Goal: Task Accomplishment & Management: Complete application form

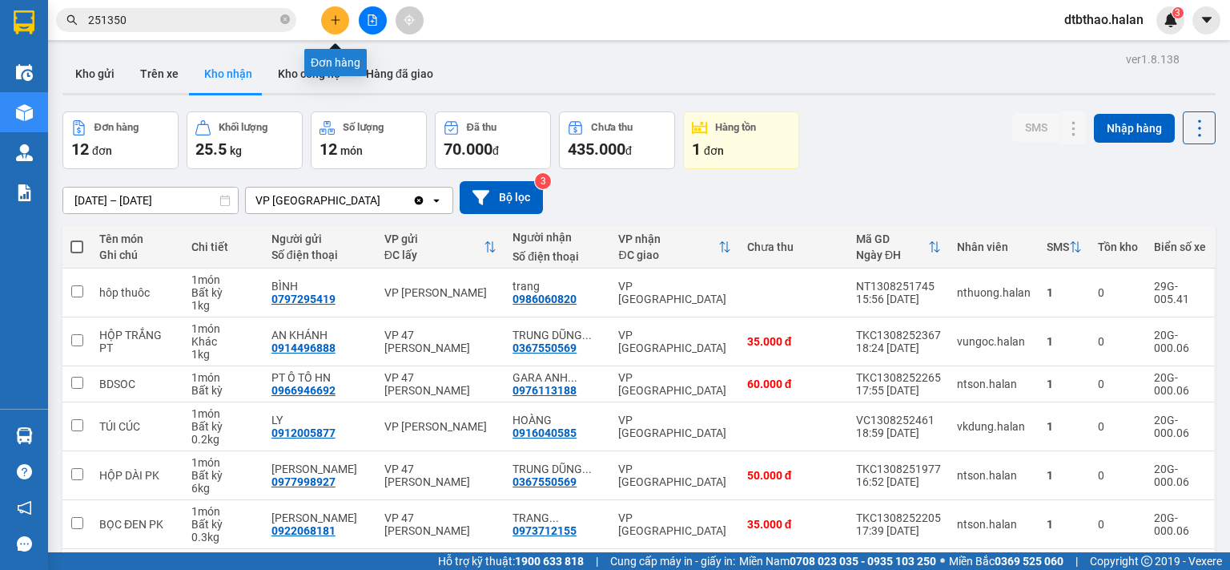
click at [334, 22] on icon "plus" at bounding box center [335, 19] width 11 height 11
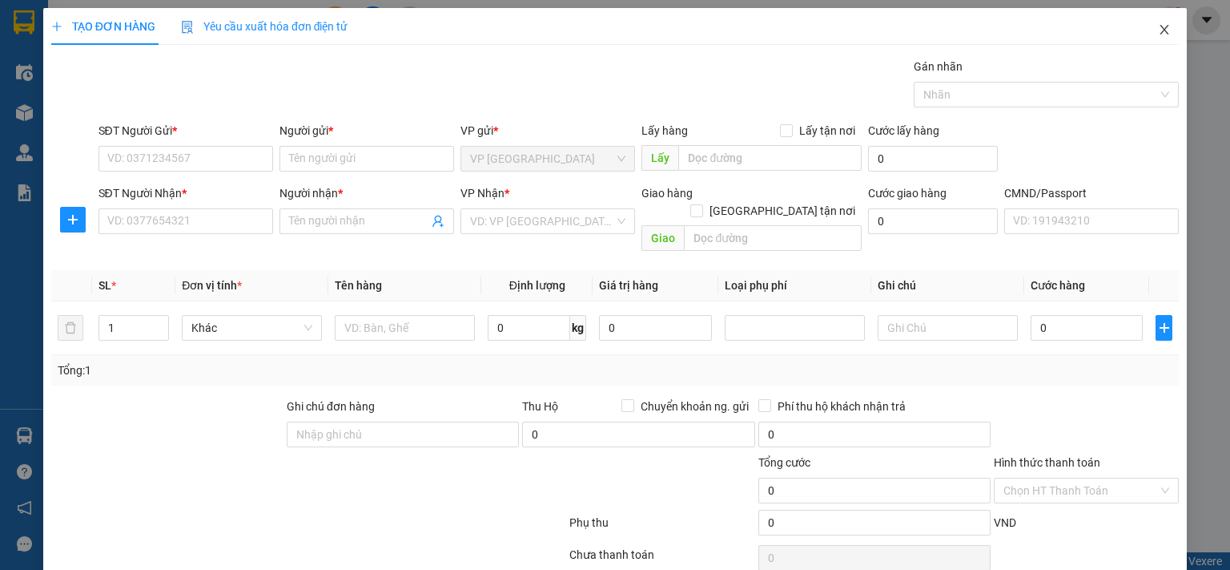
click at [1158, 34] on icon "close" at bounding box center [1164, 29] width 13 height 13
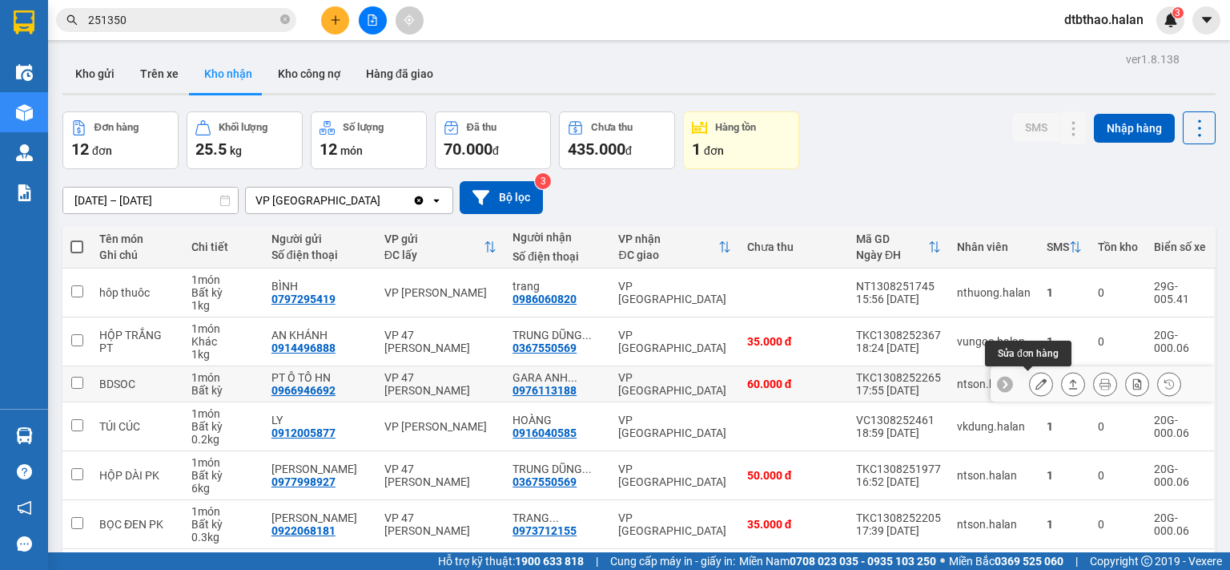
click at [1036, 384] on icon at bounding box center [1041, 383] width 11 height 11
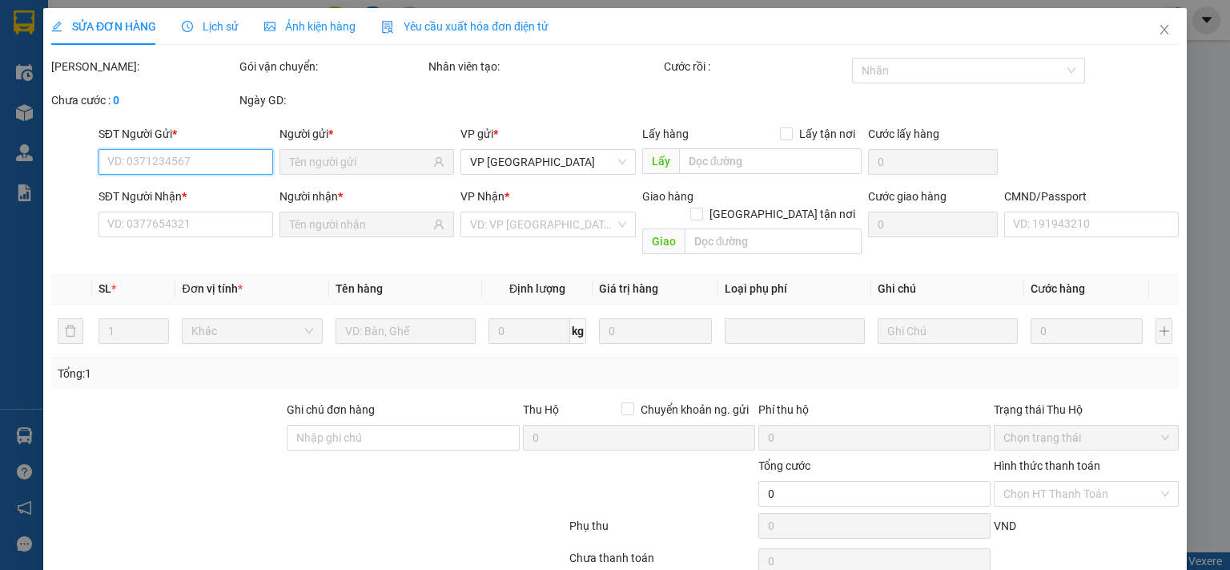
type input "0966946692"
type input "PT Ô TÔ HN"
type input "0976113188"
type input "GARA ANH TUẤN 147BT(37HY)"
type input "60.000"
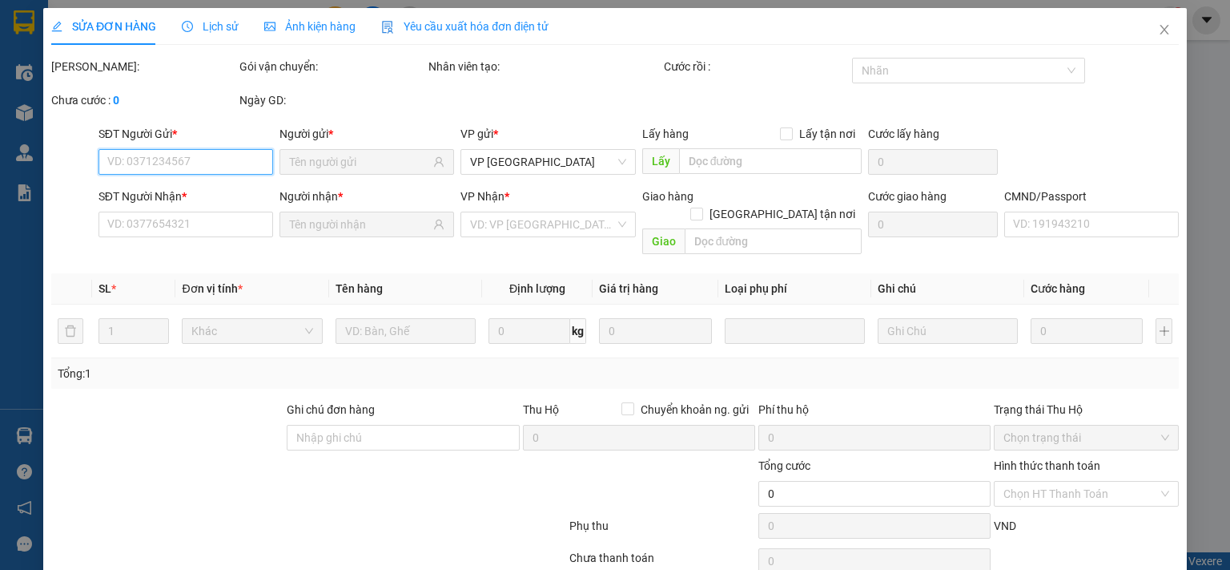
type input "60.000"
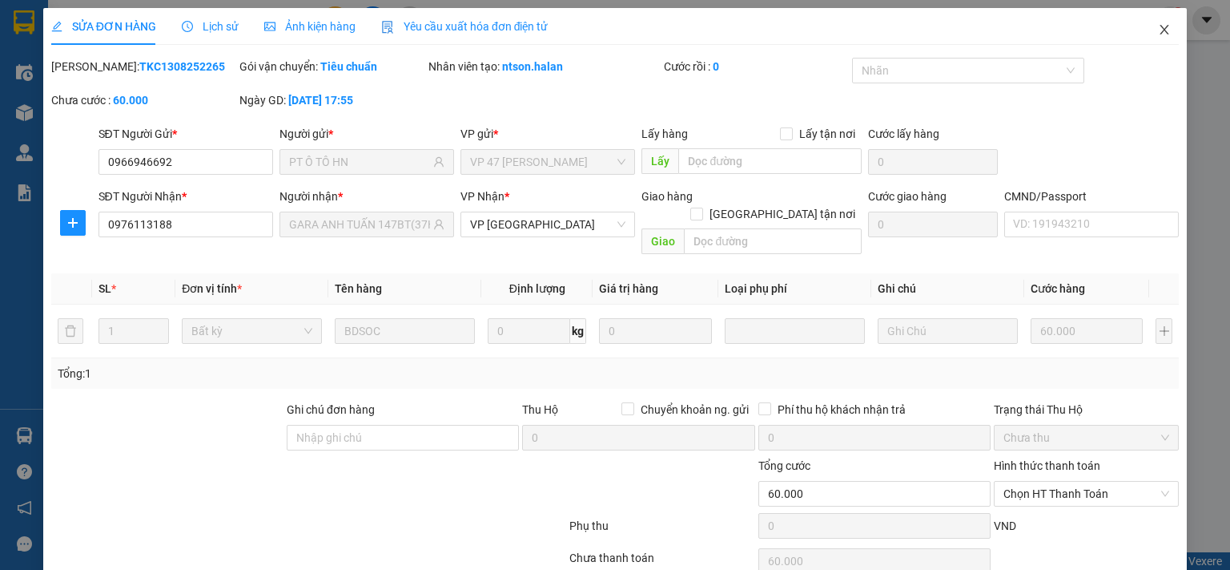
click at [1145, 31] on span "Close" at bounding box center [1164, 30] width 45 height 45
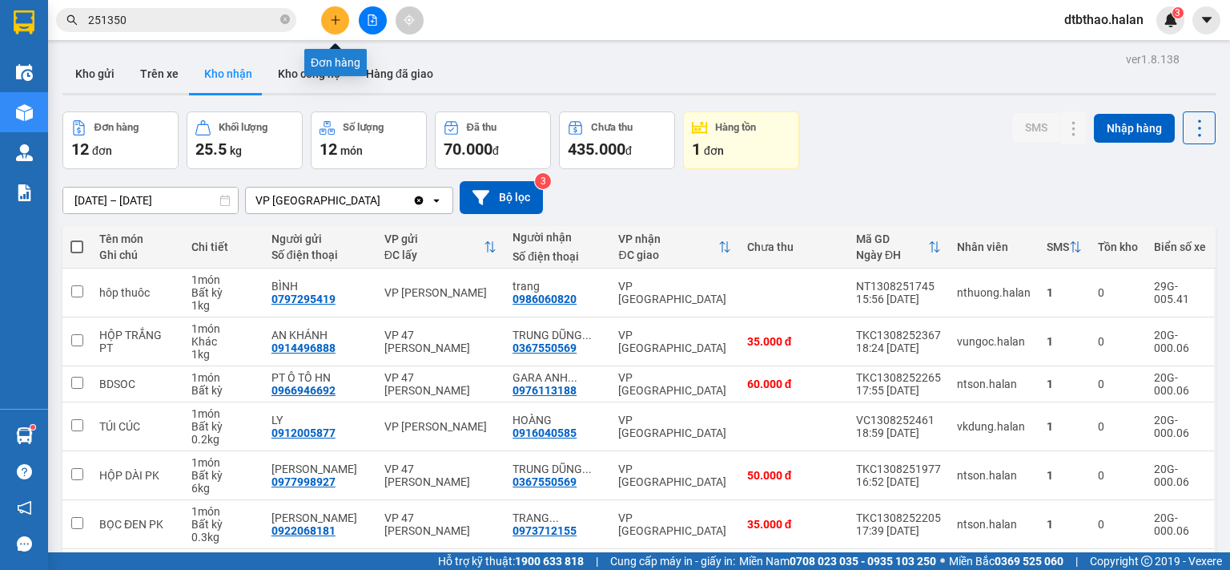
click at [336, 19] on icon "plus" at bounding box center [335, 19] width 9 height 1
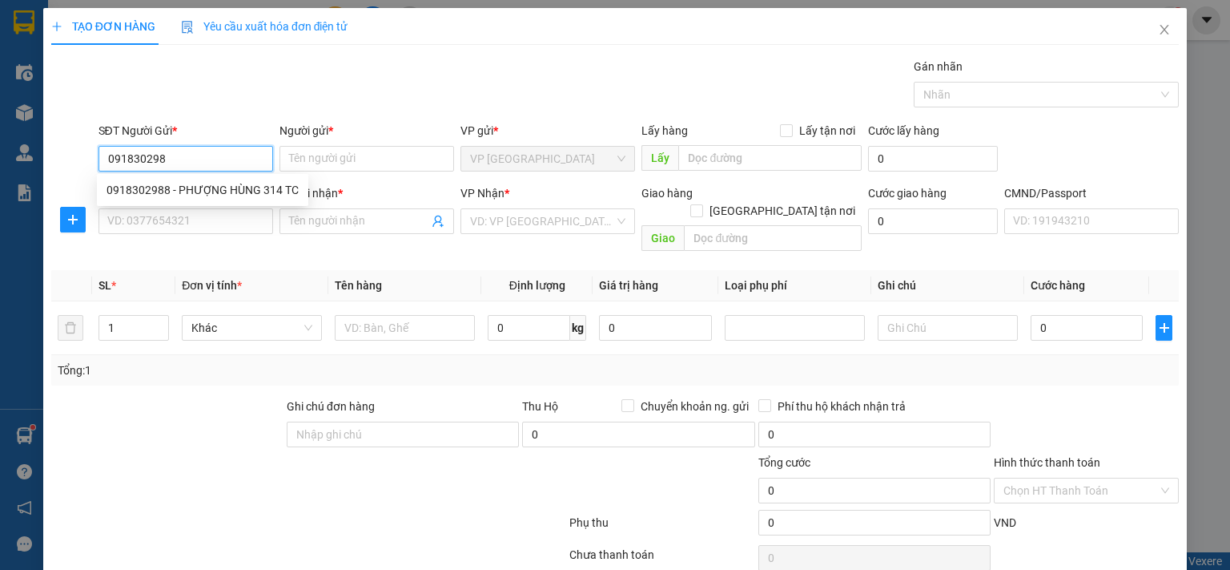
type input "0918302988"
click at [159, 188] on div "0918302988 - PHƯỢNG HÙNG 314 TC" at bounding box center [203, 190] width 192 height 18
type input "PHƯỢNG HÙNG 314 TC"
type input "0918302988"
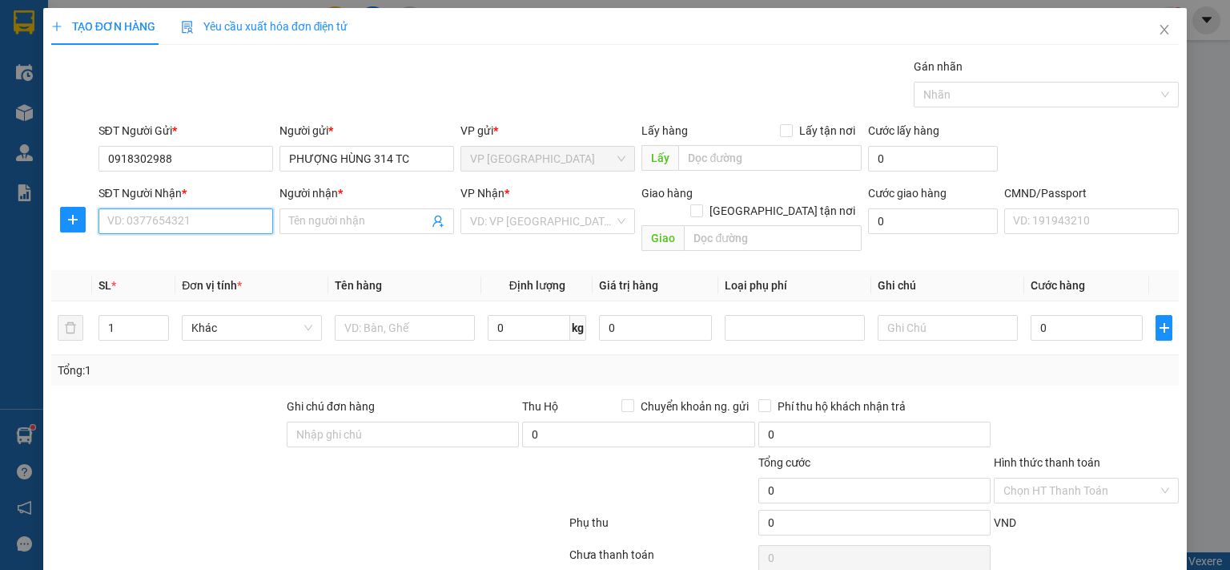
click at [163, 220] on input "SĐT Người Nhận *" at bounding box center [186, 221] width 175 height 26
click at [173, 254] on div "0984279919 - HÙNG" at bounding box center [184, 252] width 154 height 18
type input "0984279919"
type input "HÙNG"
type input "0984279919"
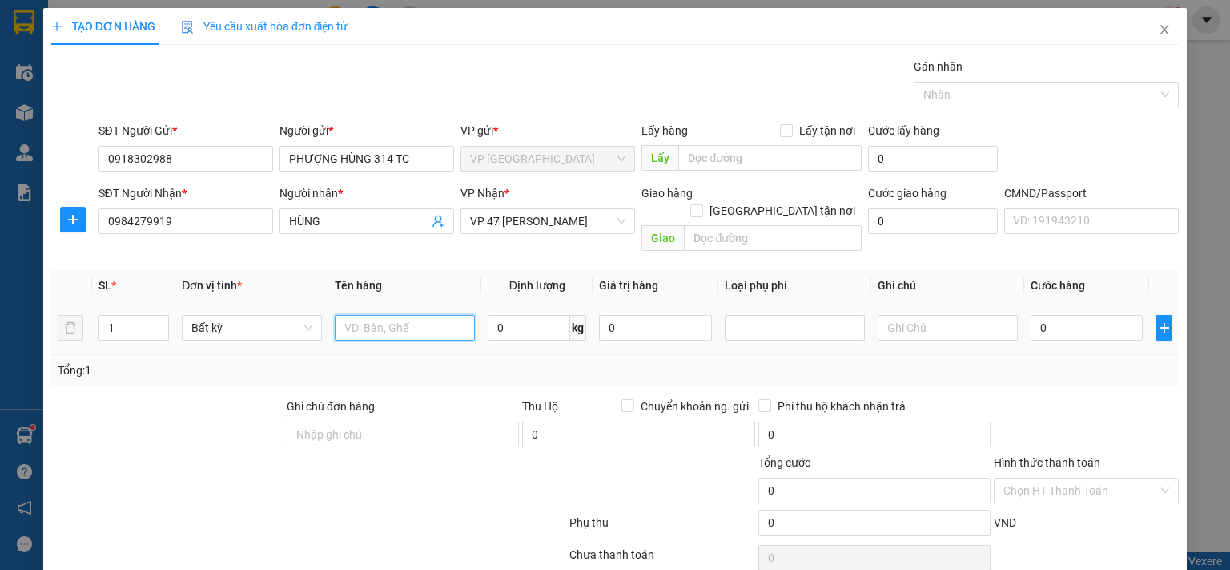
click at [407, 315] on input "text" at bounding box center [405, 328] width 140 height 26
type input "PB P.T"
click at [531, 315] on input "0" at bounding box center [529, 328] width 83 height 26
type input "0.1"
click at [1080, 315] on input "0" at bounding box center [1087, 328] width 112 height 26
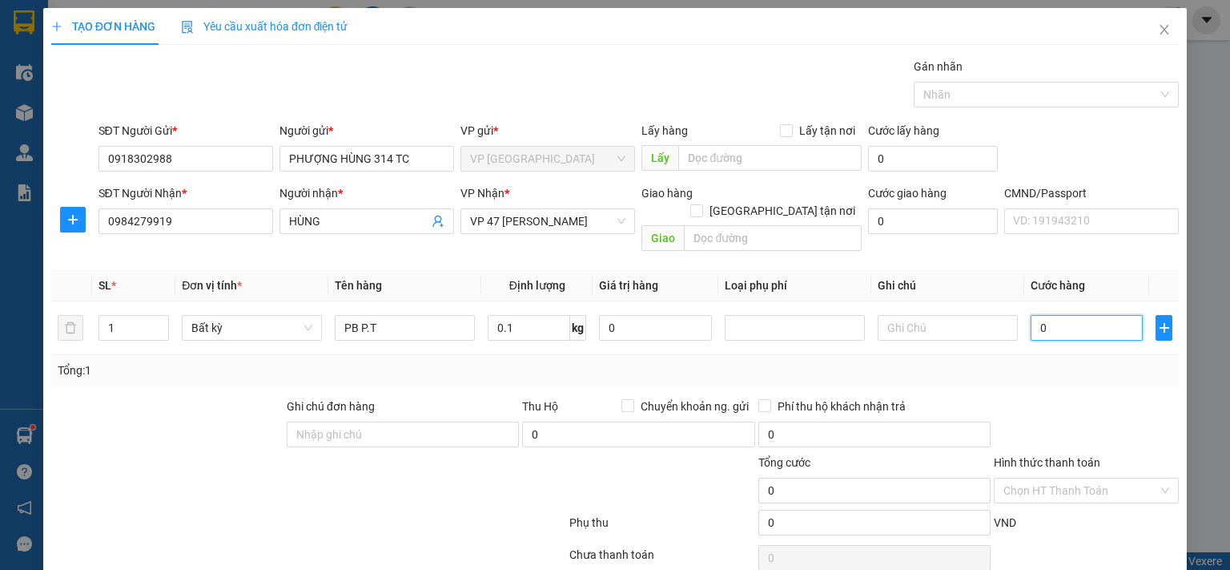
type input "35.000"
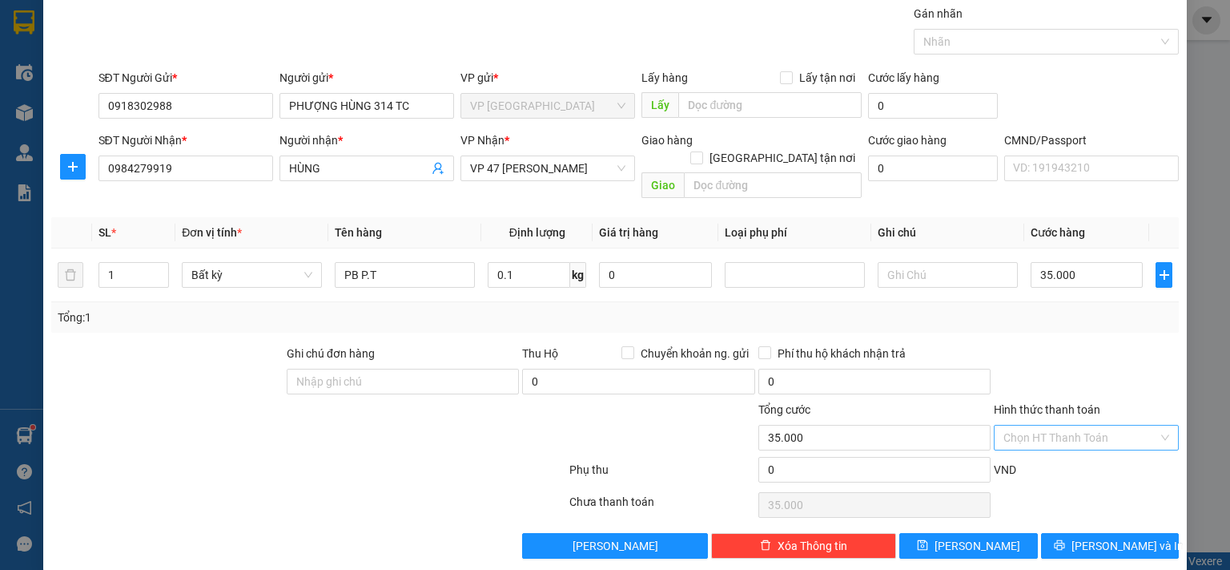
click at [1096, 425] on input "Hình thức thanh toán" at bounding box center [1081, 437] width 155 height 24
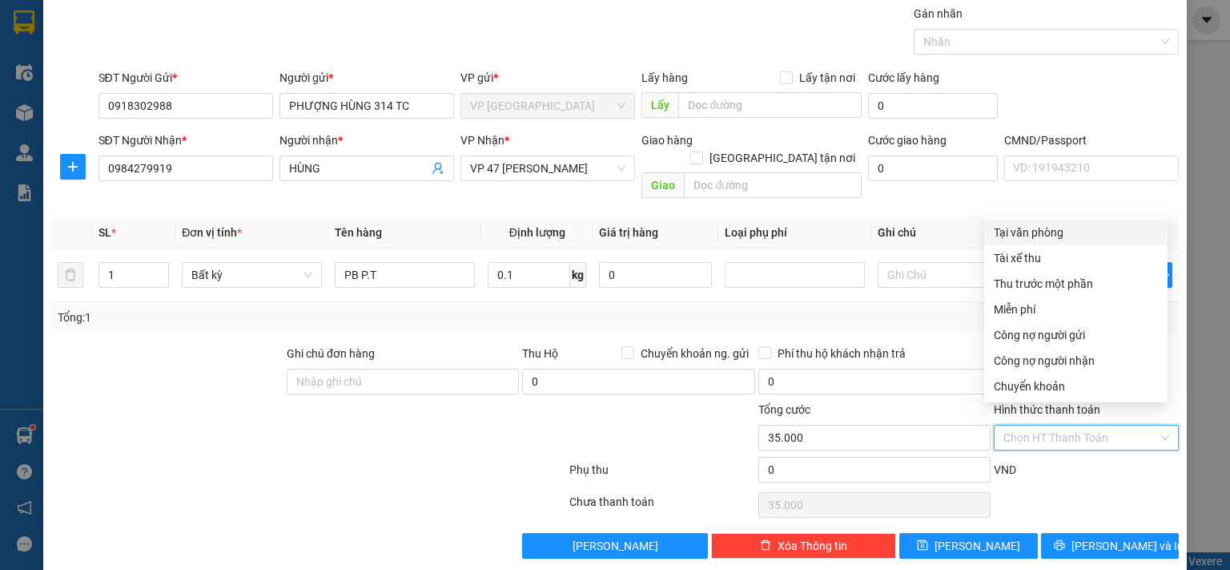
click at [1048, 233] on div "Tại văn phòng" at bounding box center [1076, 232] width 164 height 18
type input "0"
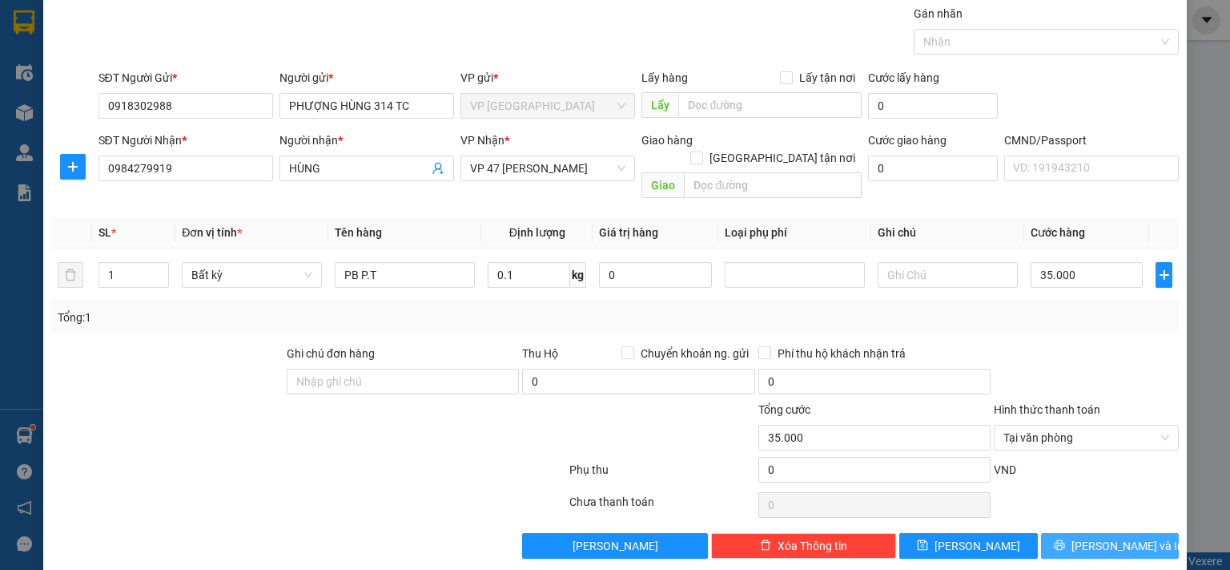
click at [1056, 533] on button "[PERSON_NAME] và In" at bounding box center [1110, 546] width 139 height 26
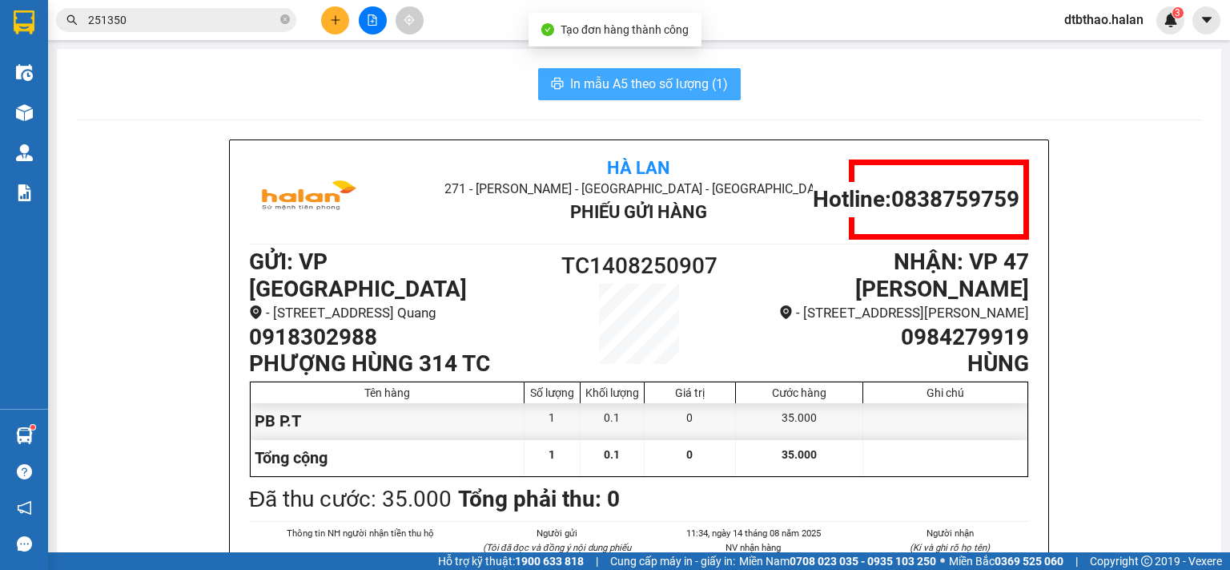
click at [668, 81] on span "In mẫu A5 theo số lượng (1)" at bounding box center [649, 84] width 158 height 20
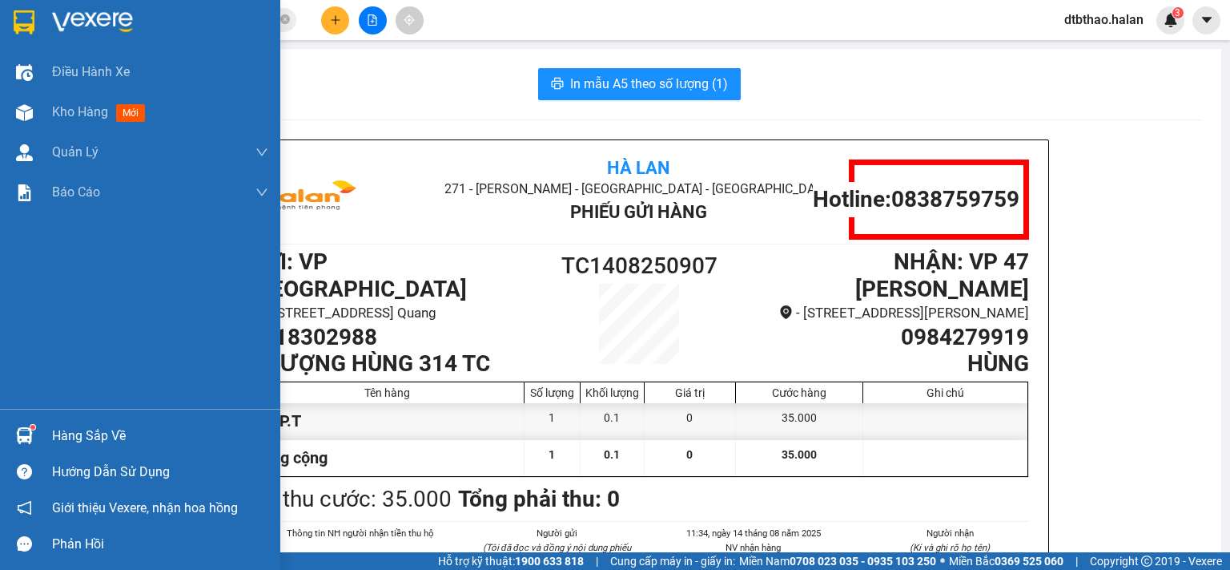
click at [48, 435] on div "Hàng sắp về" at bounding box center [140, 435] width 280 height 36
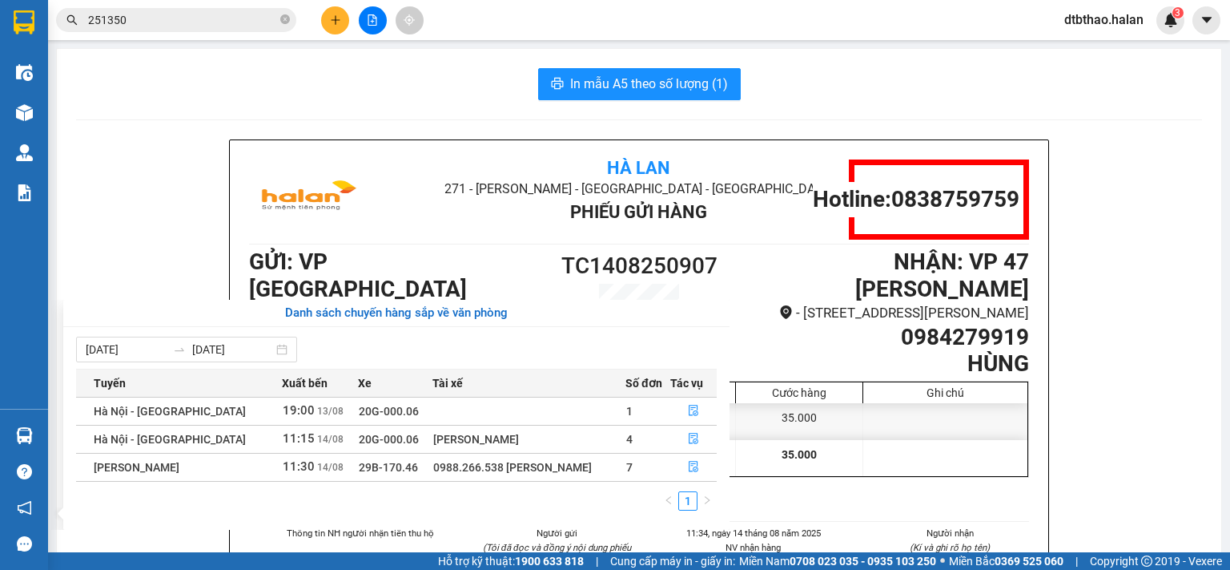
click at [1108, 473] on section "Kết quả tìm kiếm ( 248 ) Bộ lọc Mã ĐH Trạng thái Món hàng Thu hộ Tổng cước Chưa…" at bounding box center [615, 285] width 1230 height 570
